Goal: Check status: Check status

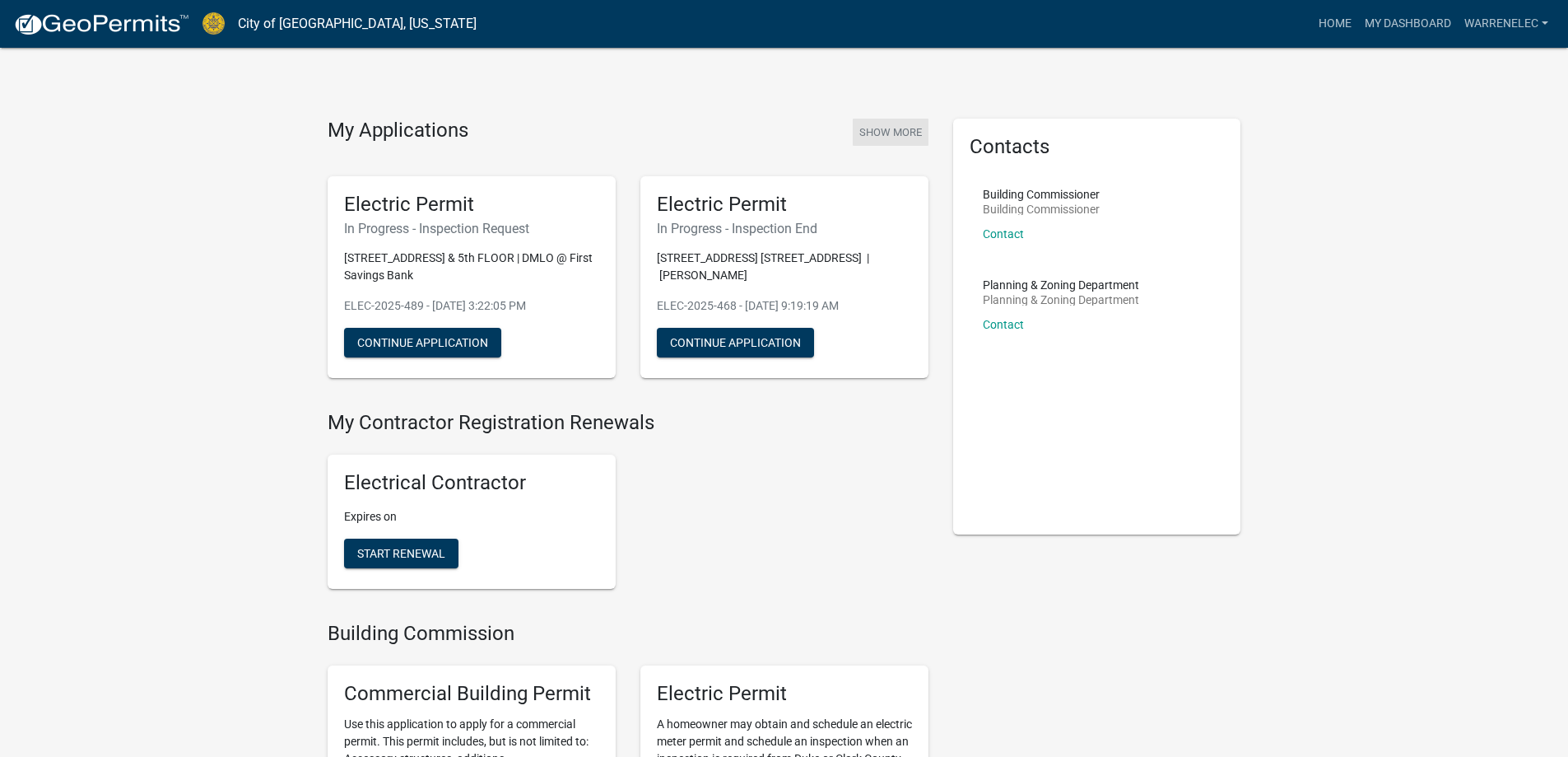
click at [877, 132] on button "Show More" at bounding box center [890, 132] width 76 height 28
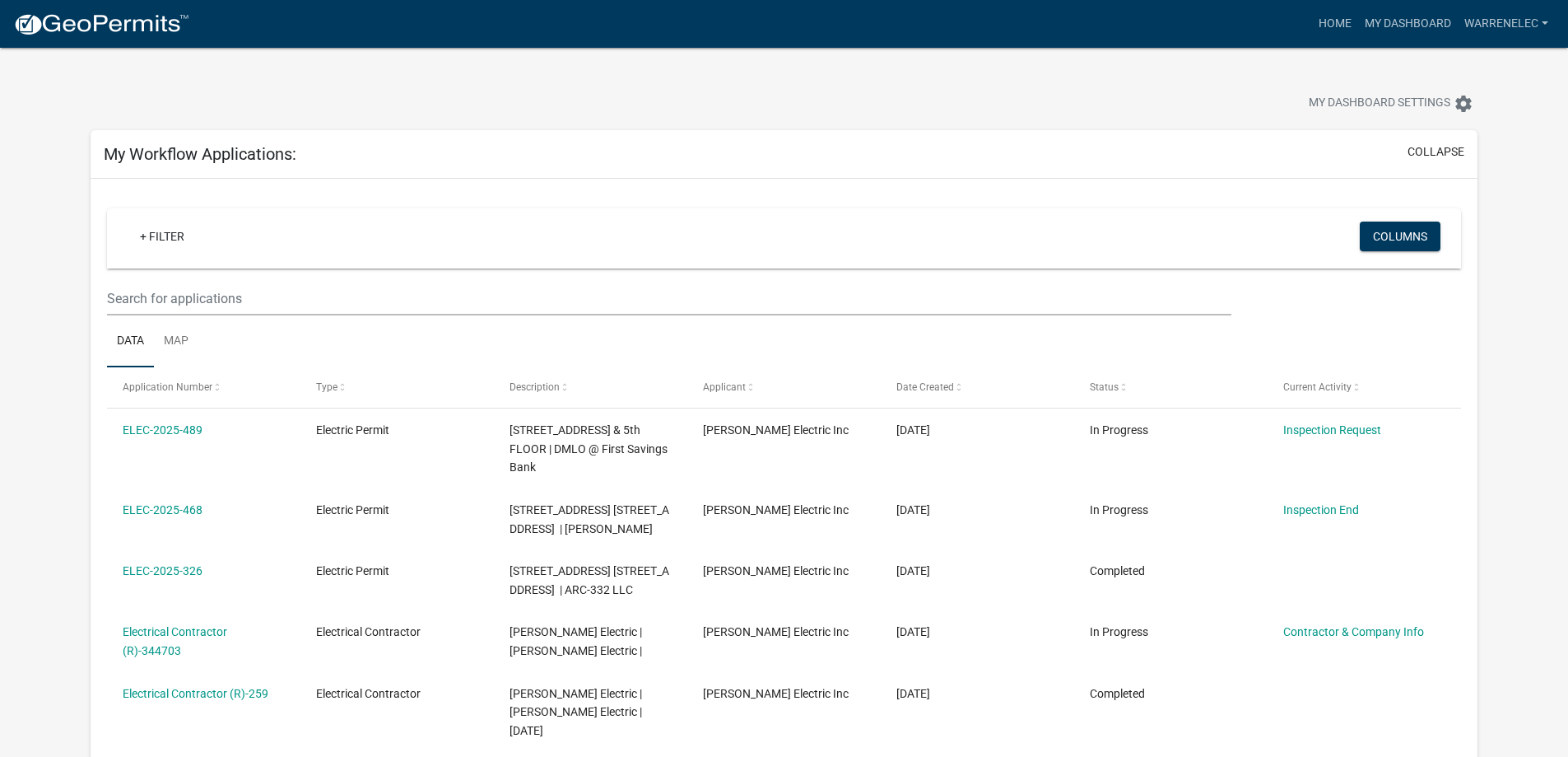
scroll to position [83, 0]
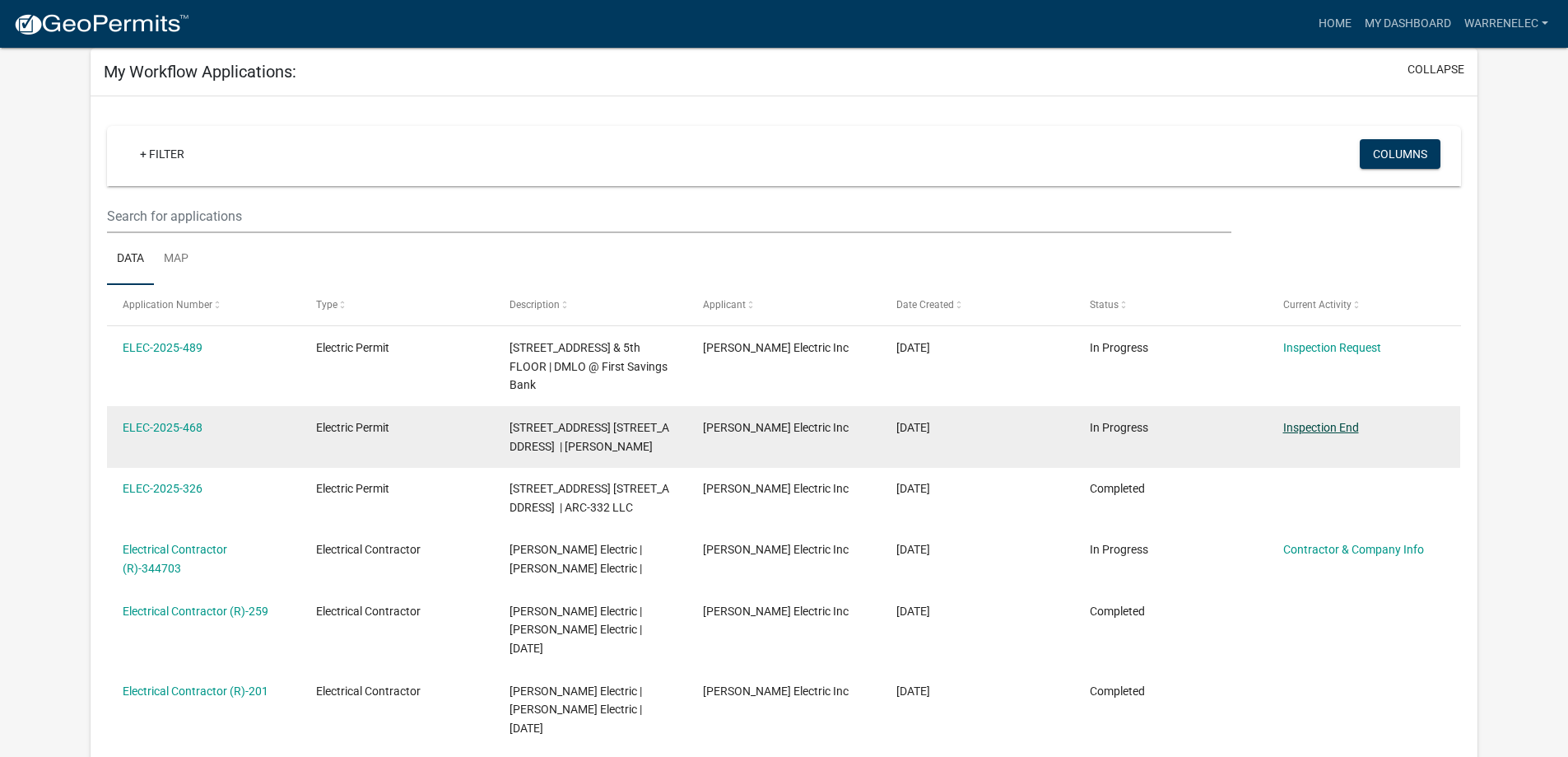
click at [1324, 425] on link "Inspection End" at bounding box center [1321, 428] width 76 height 13
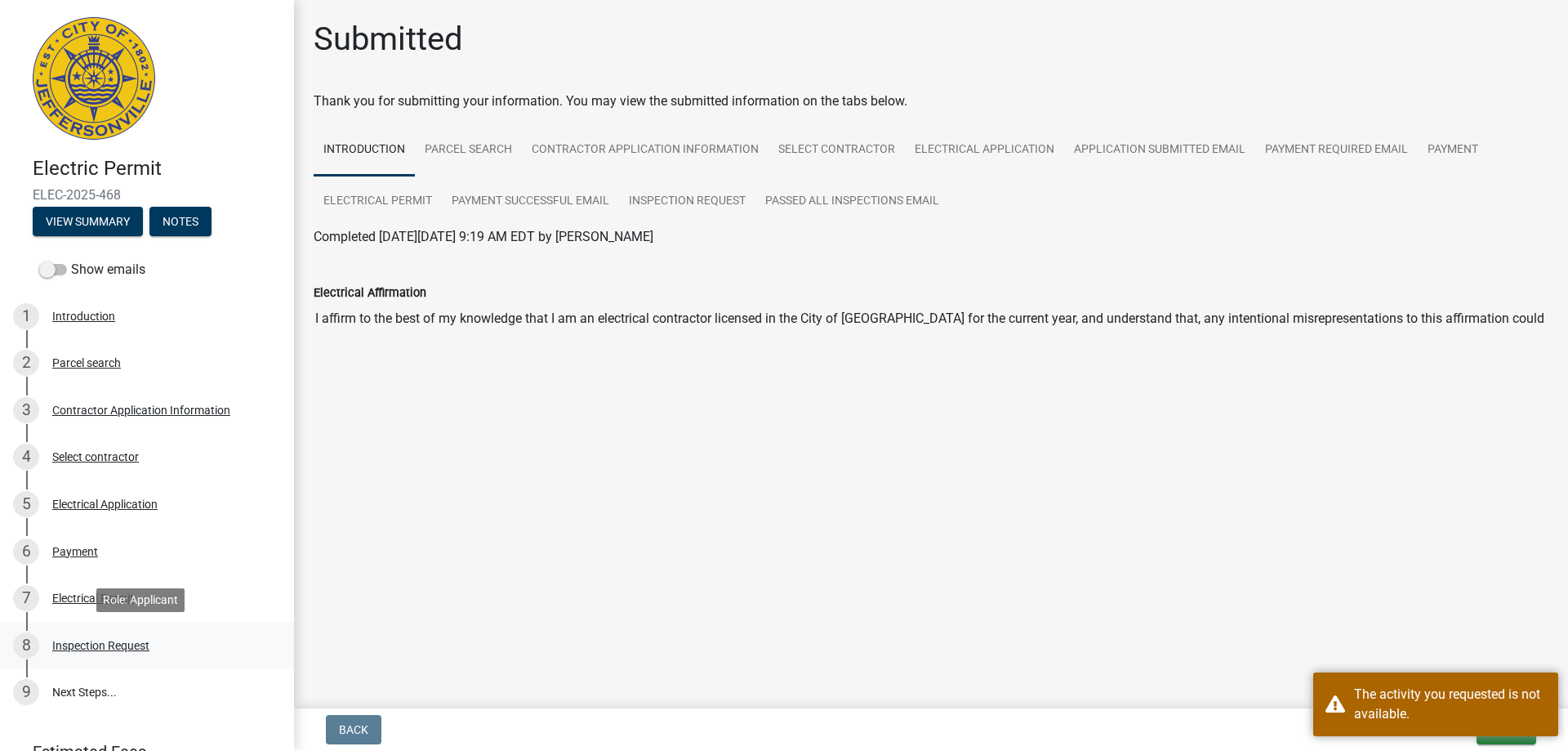
click at [118, 643] on div "Inspection Request" at bounding box center [101, 645] width 98 height 12
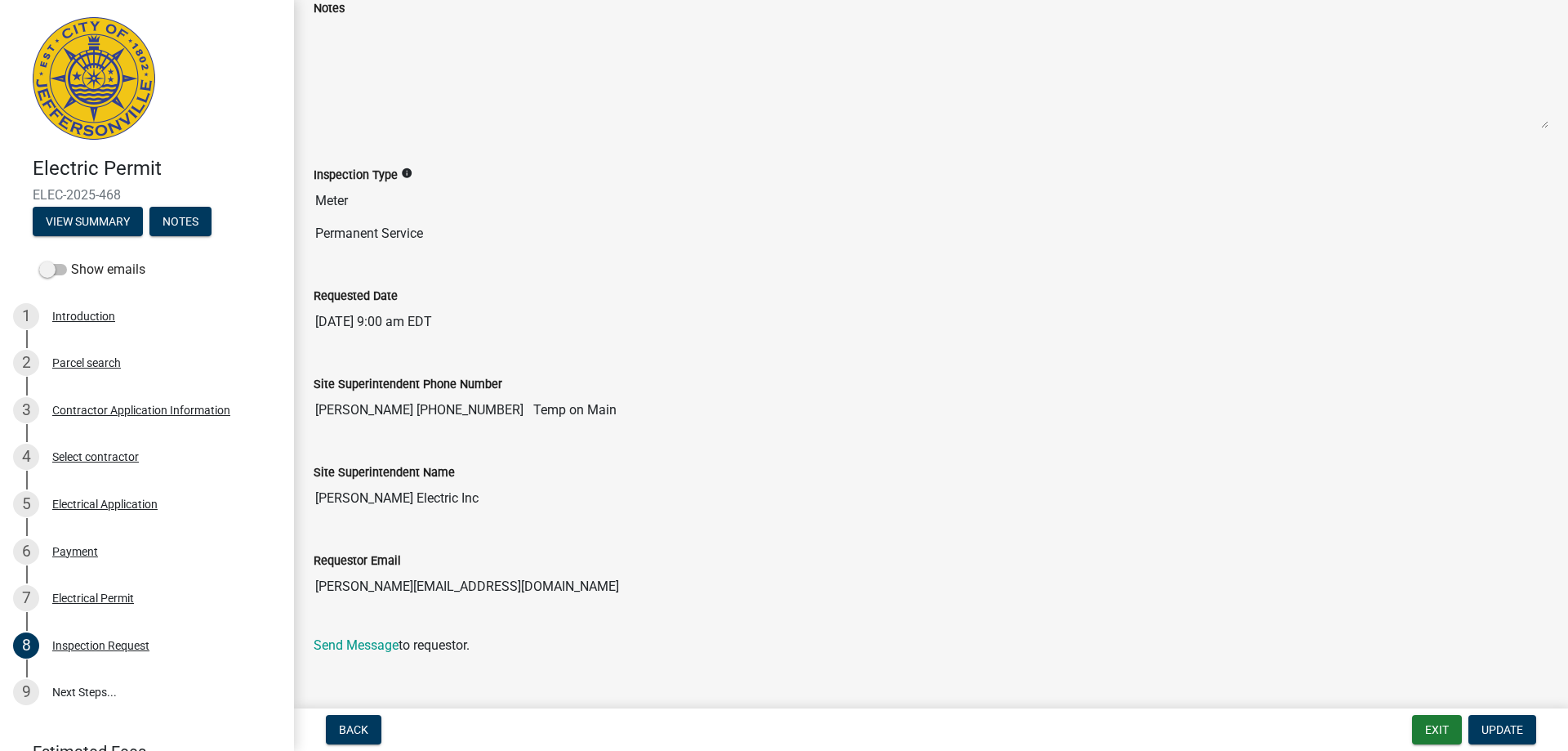
scroll to position [133, 0]
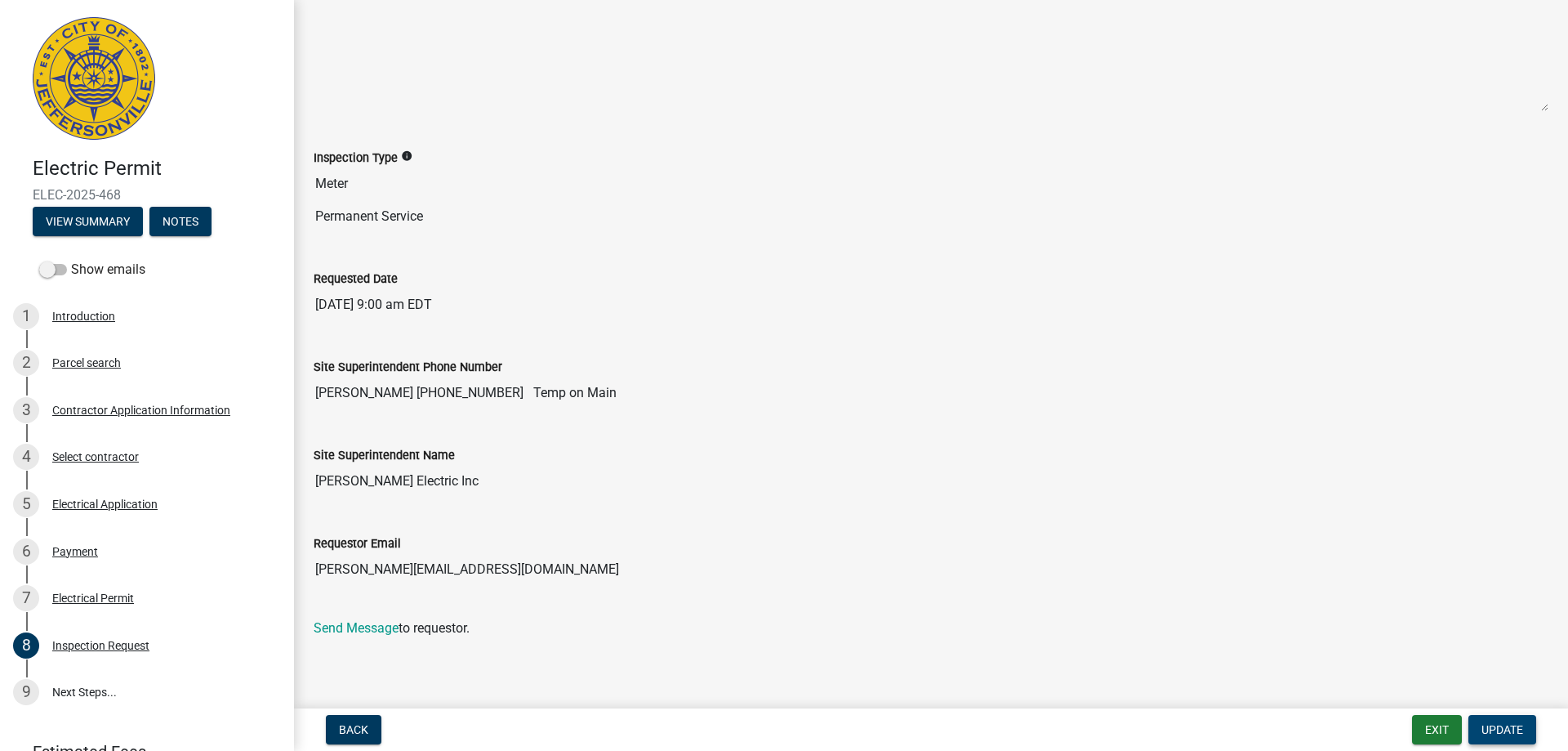
click at [1493, 724] on span "Update" at bounding box center [1502, 729] width 41 height 13
click at [92, 599] on div "Electrical Permit" at bounding box center [93, 598] width 82 height 12
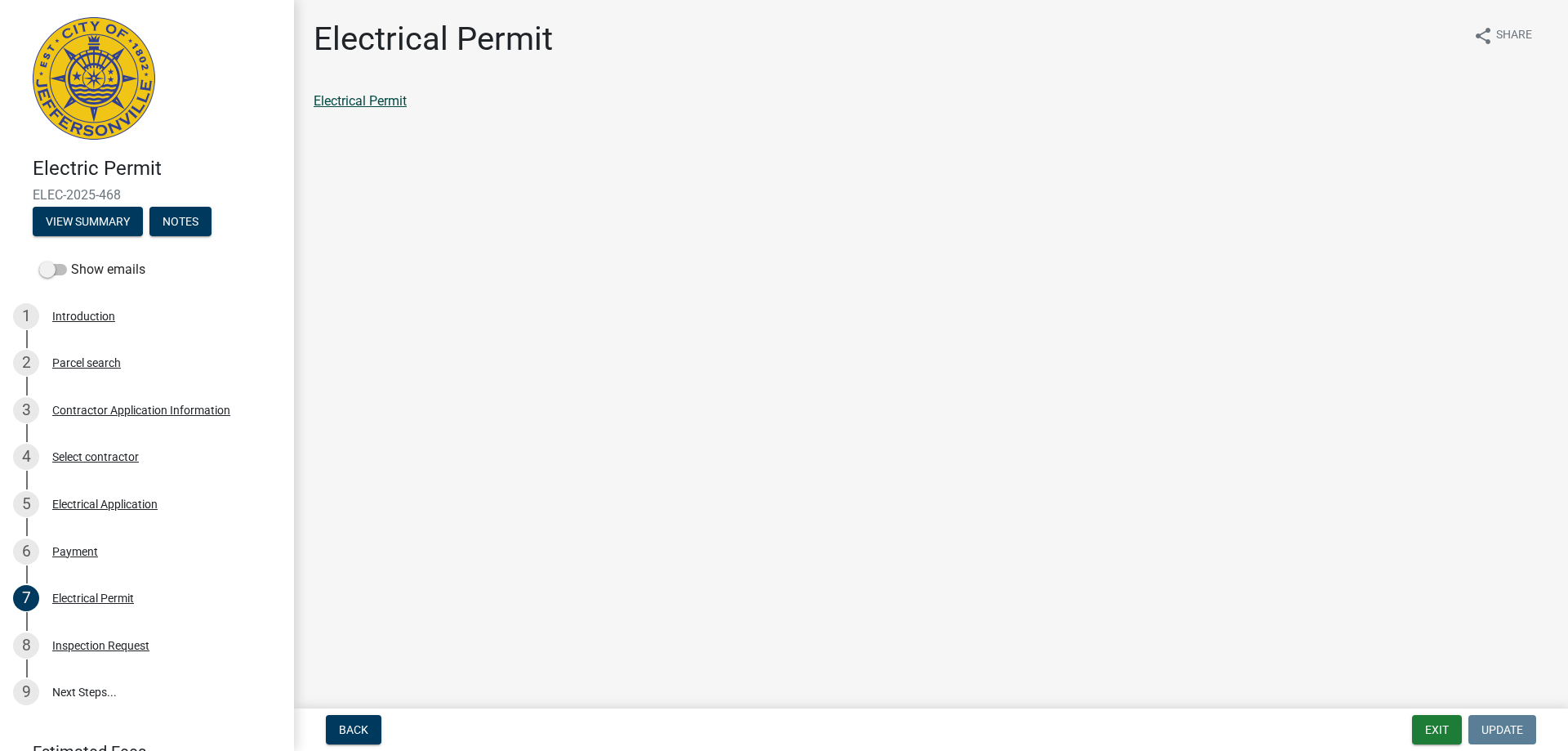
click at [367, 101] on link "Electrical Permit" at bounding box center [360, 101] width 93 height 16
click at [96, 685] on link "9 Next Steps..." at bounding box center [147, 692] width 294 height 47
click at [94, 639] on div "Inspection Request" at bounding box center [101, 645] width 98 height 12
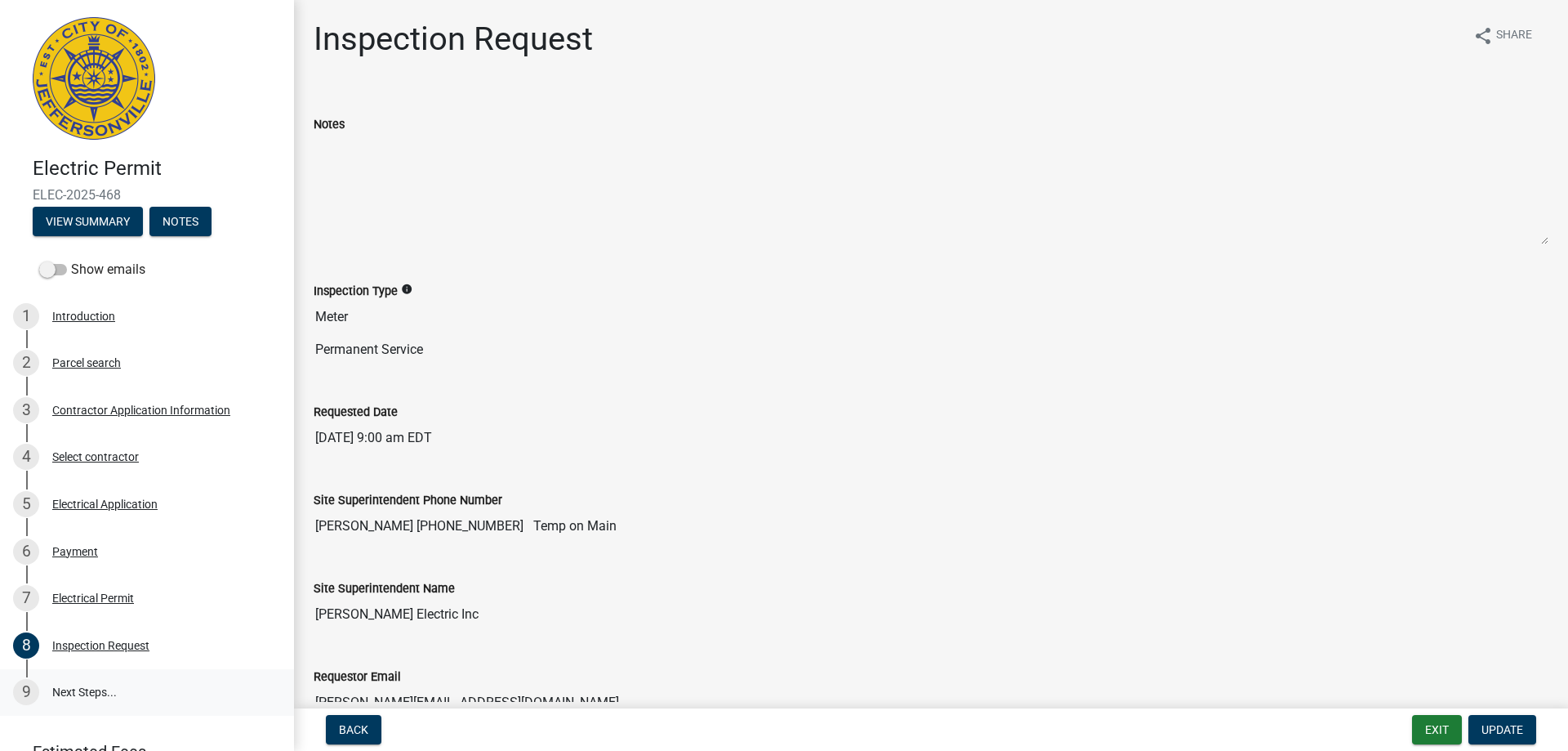
click at [93, 686] on link "9 Next Steps..." at bounding box center [147, 692] width 294 height 47
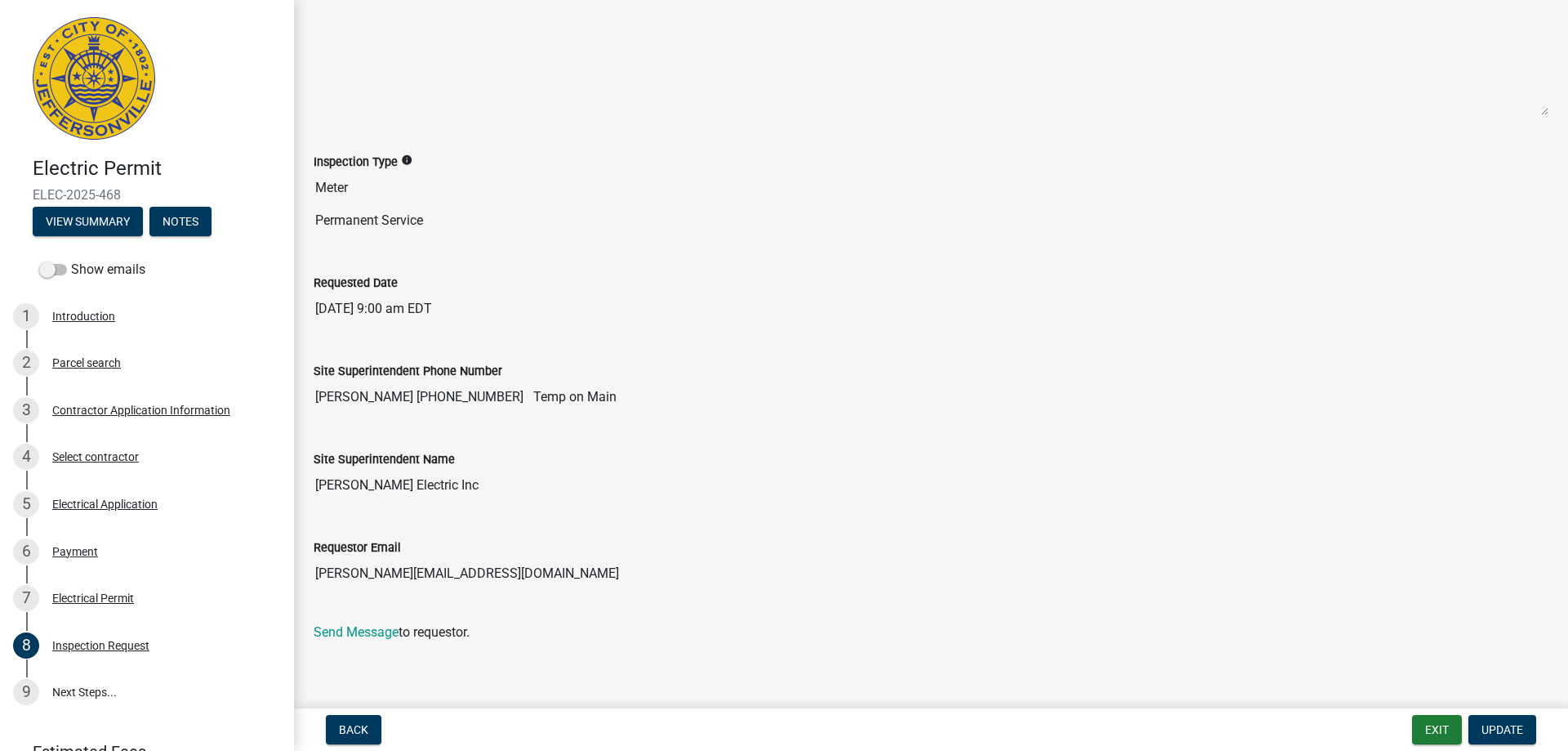
scroll to position [133, 0]
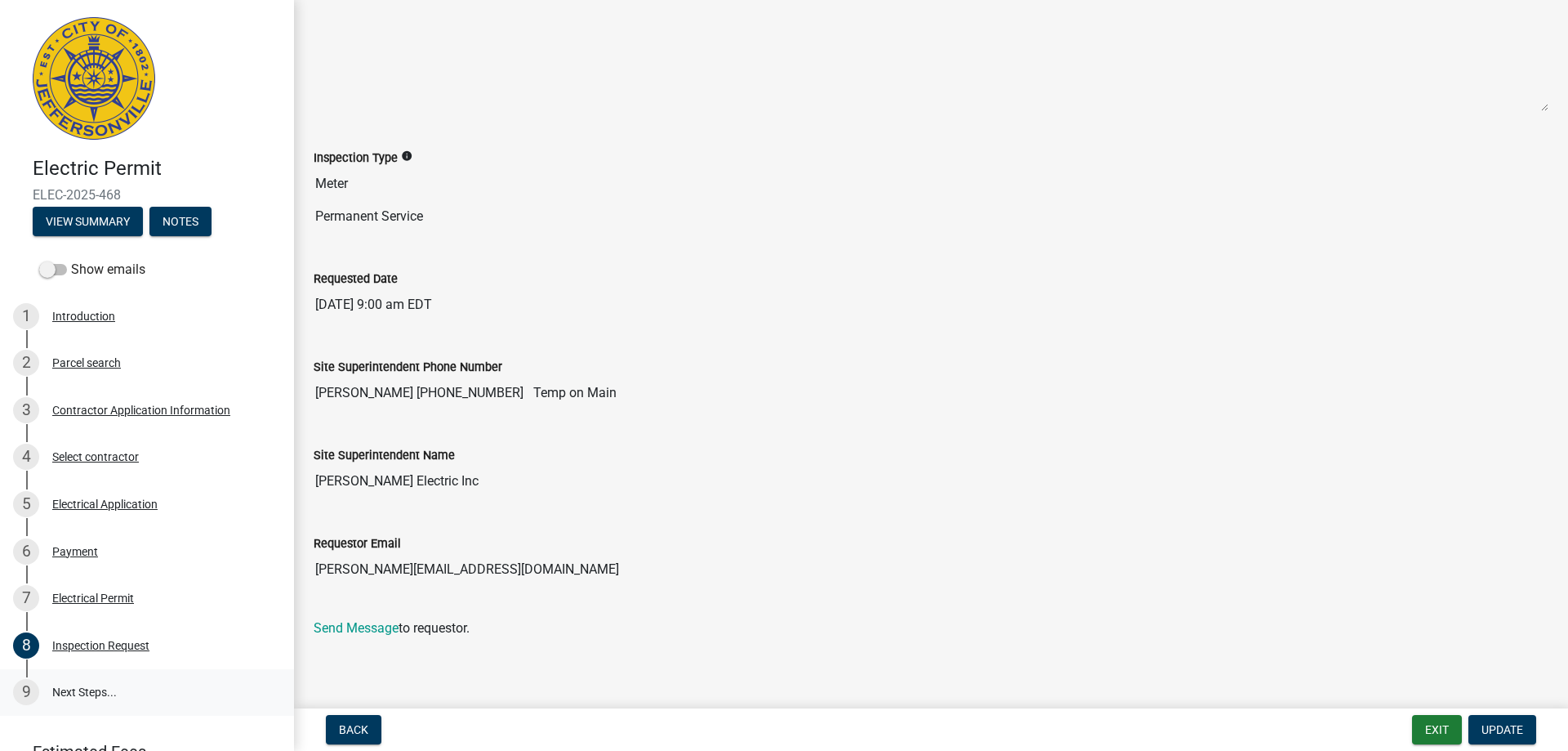
click at [86, 691] on link "9 Next Steps..." at bounding box center [147, 692] width 294 height 47
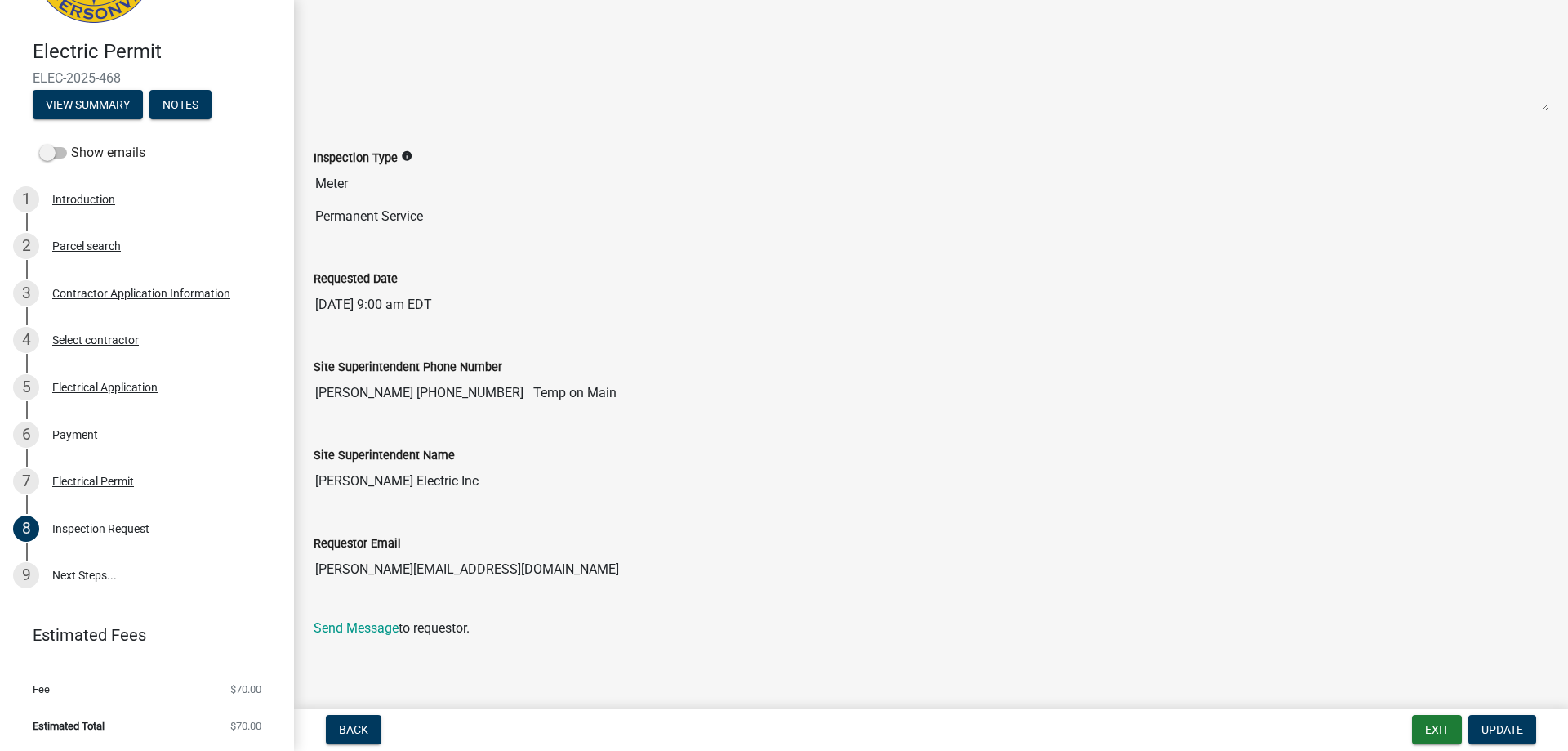
scroll to position [51, 0]
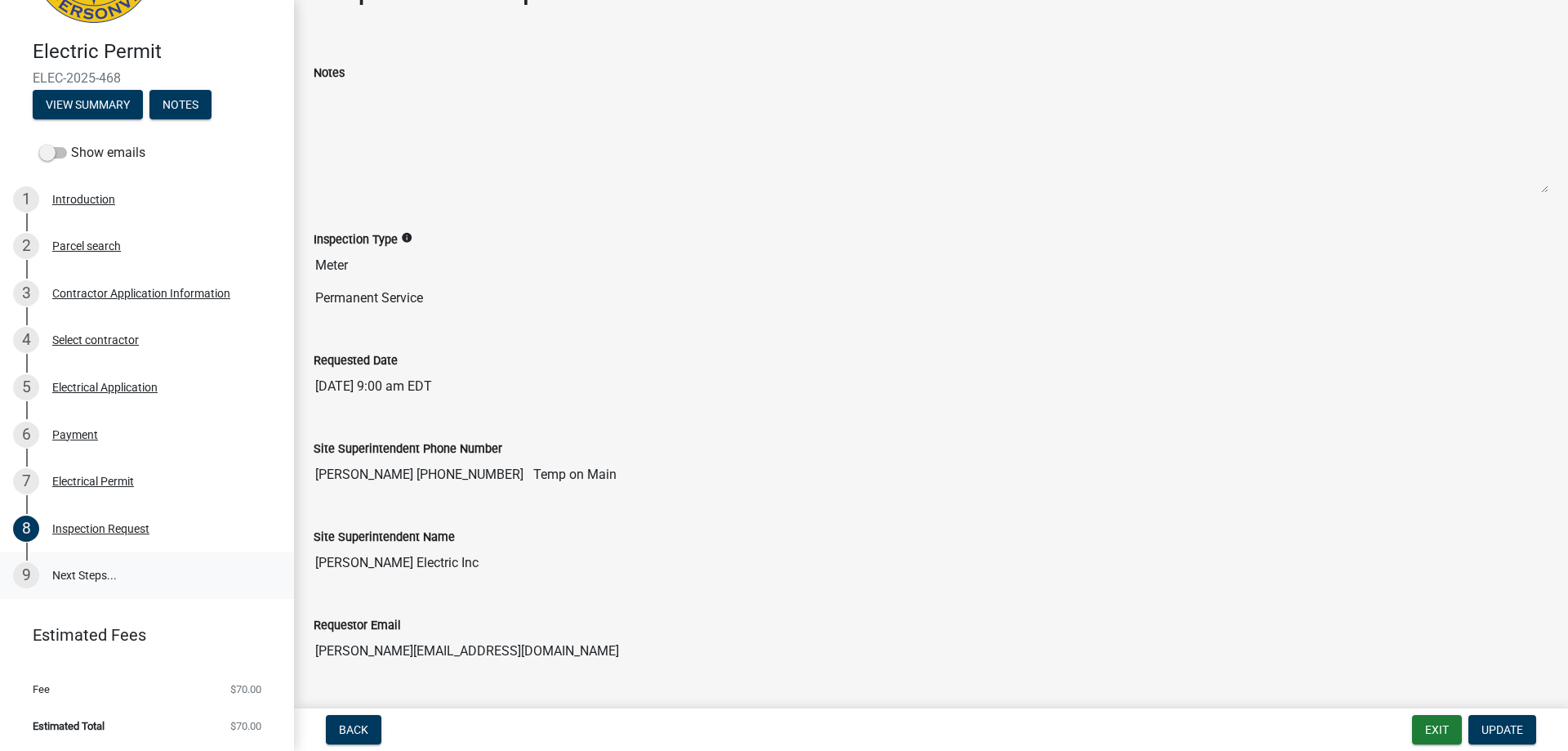
click at [98, 572] on link "9 Next Steps..." at bounding box center [147, 576] width 294 height 47
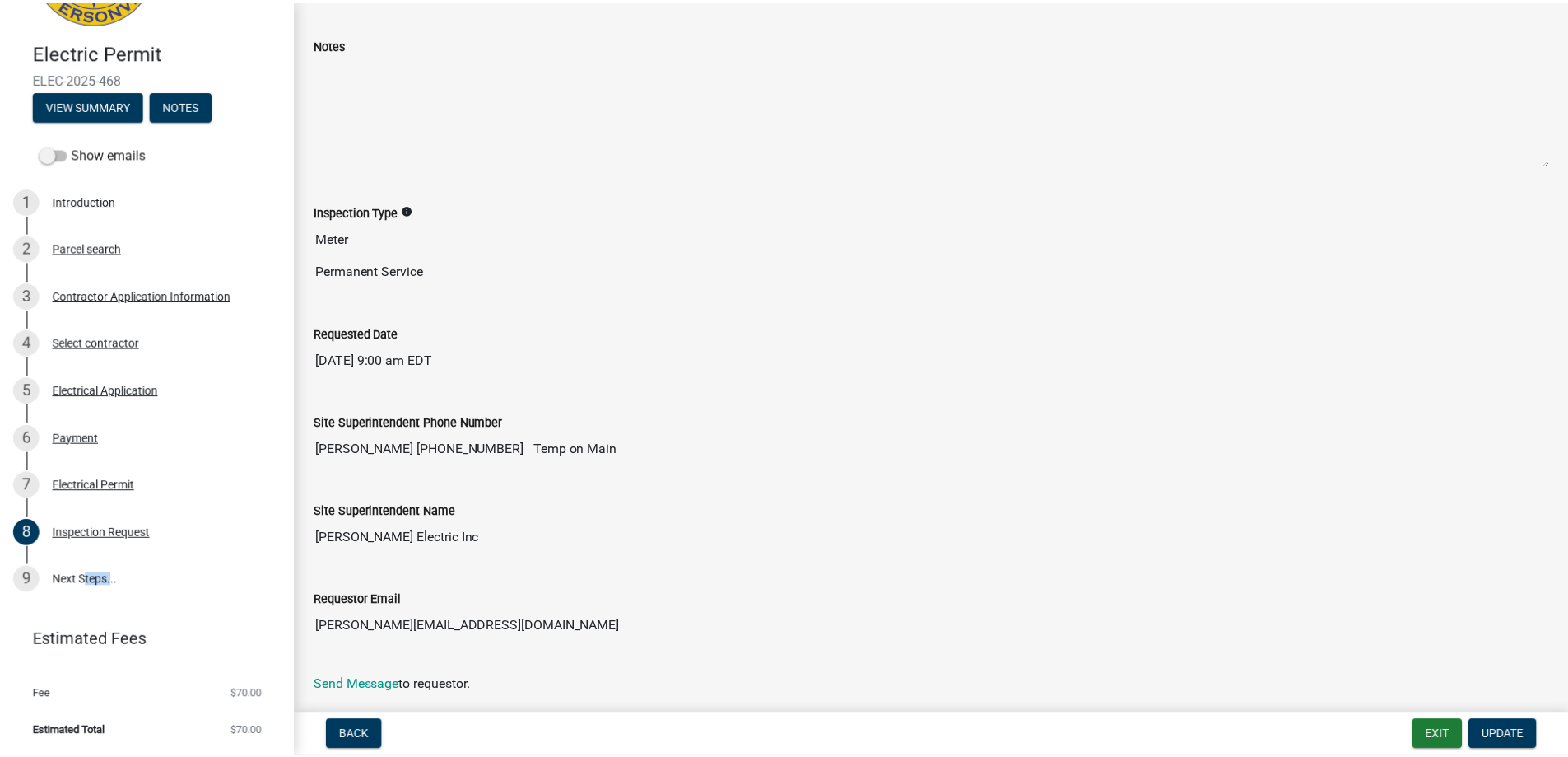
scroll to position [134, 0]
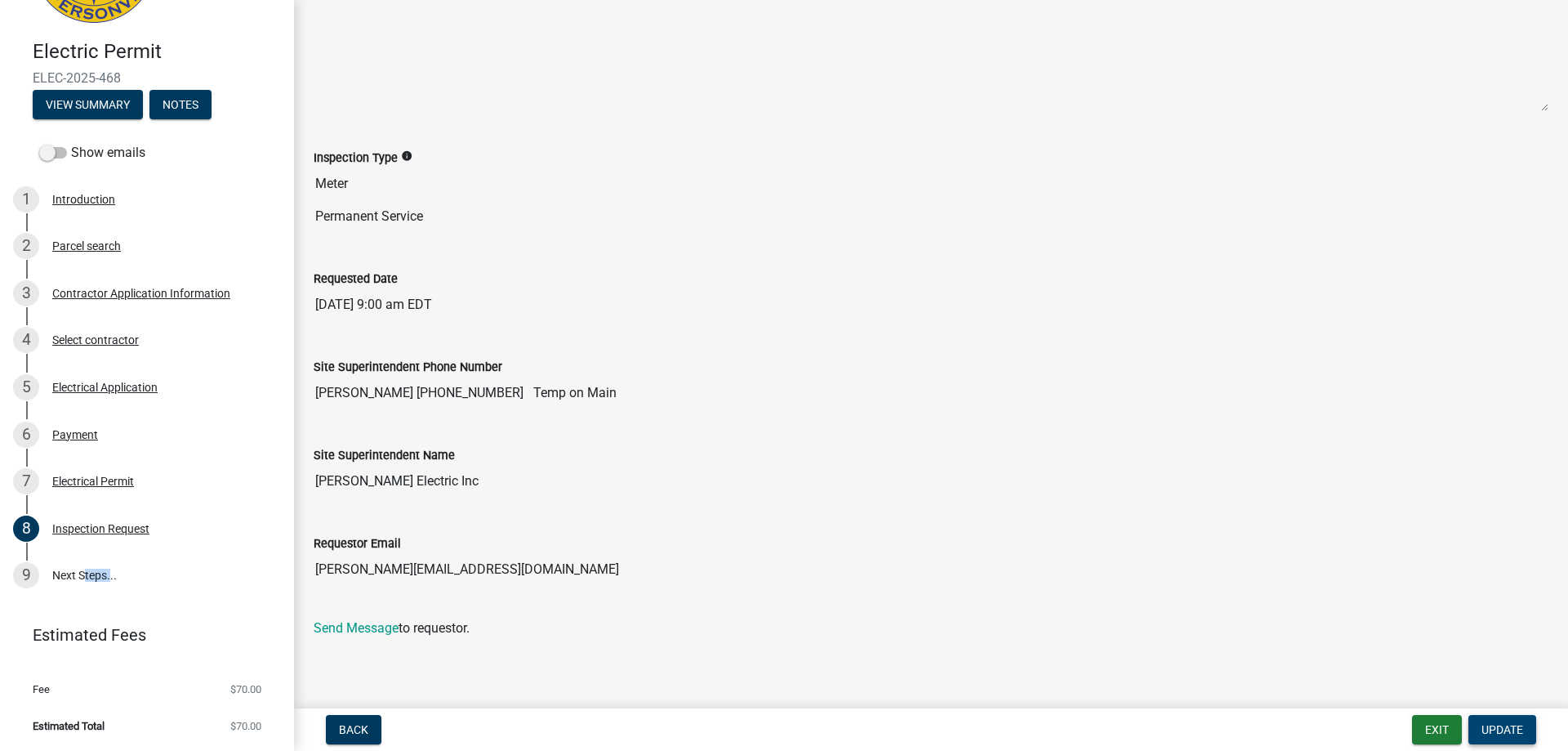
click at [1511, 734] on span "Update" at bounding box center [1502, 729] width 41 height 13
click at [1434, 731] on button "Exit" at bounding box center [1437, 729] width 50 height 30
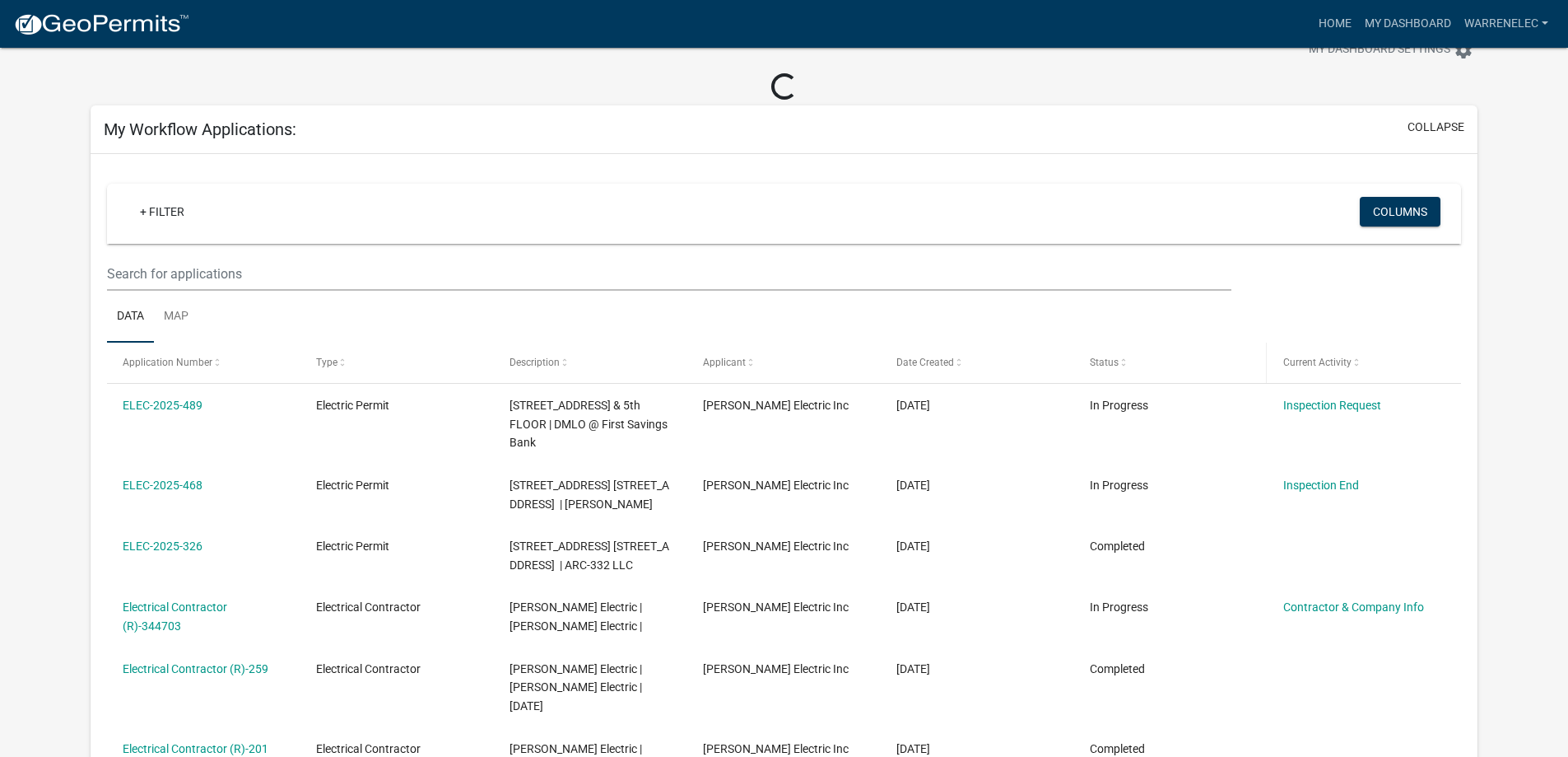
scroll to position [83, 0]
